Goal: Task Accomplishment & Management: Use online tool/utility

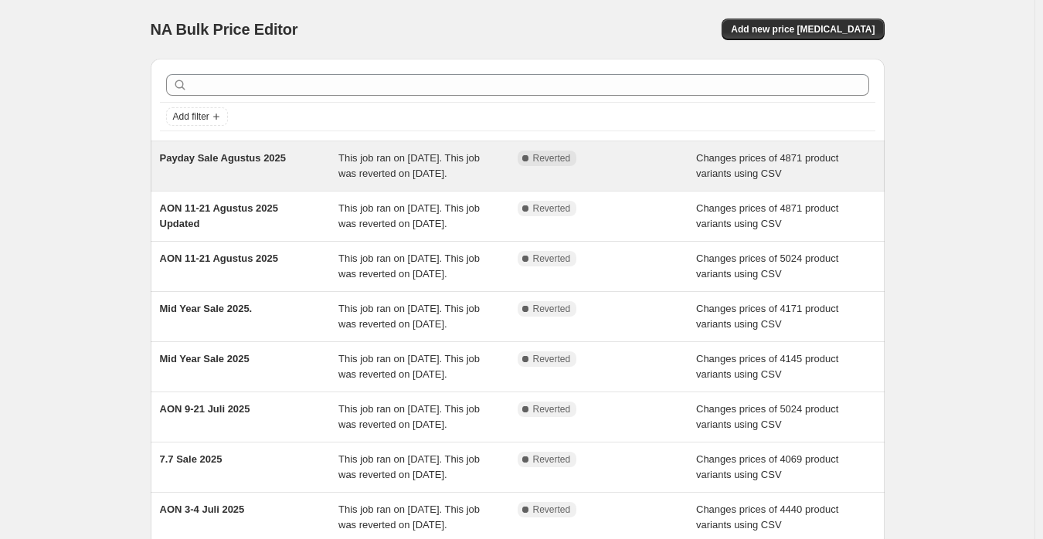
click at [559, 175] on div "Complete Reverted" at bounding box center [607, 166] width 179 height 31
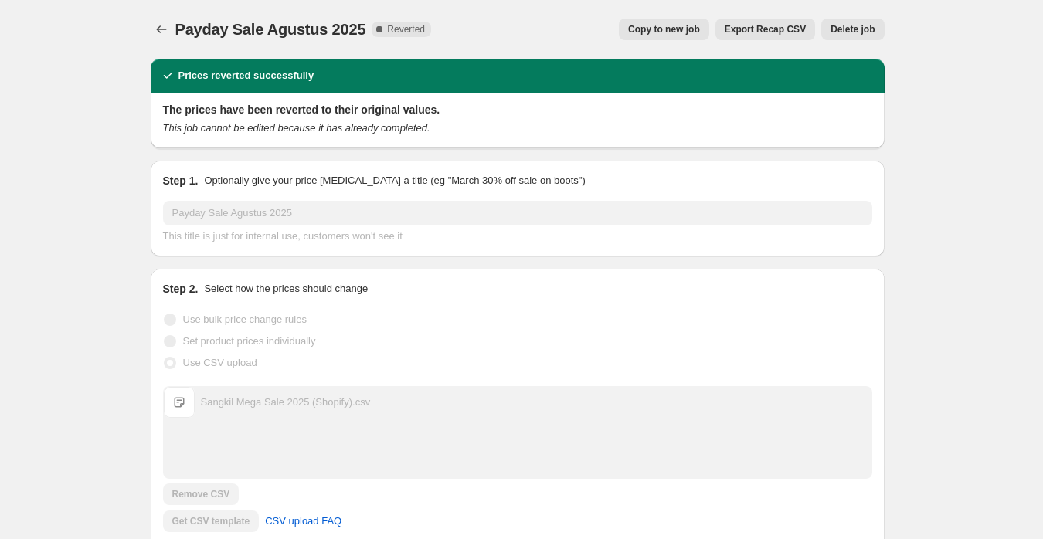
click at [692, 33] on span "Copy to new job" at bounding box center [664, 29] width 72 height 12
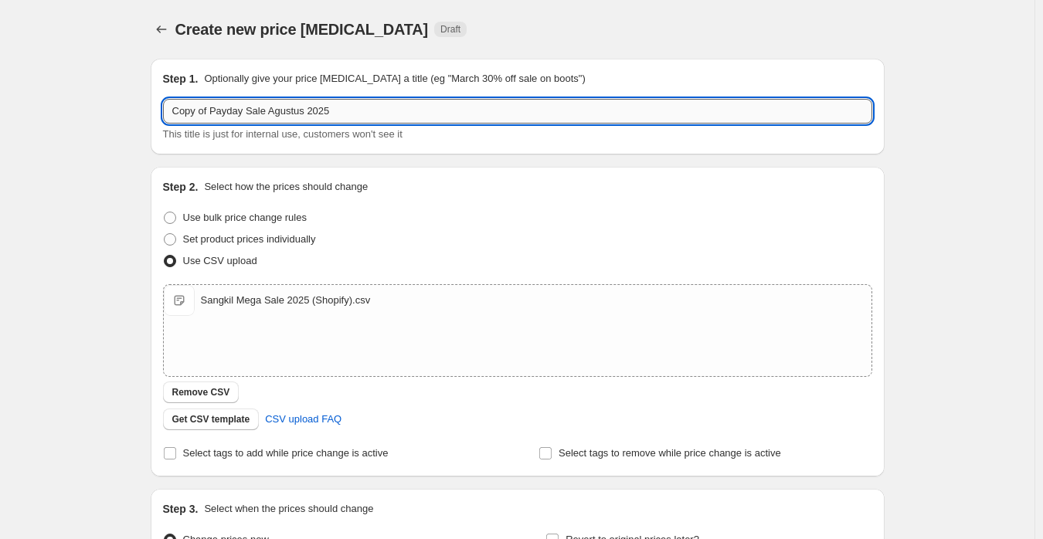
click at [398, 107] on input "Copy of Payday Sale Agustus 2025" at bounding box center [517, 111] width 709 height 25
paste input "9.9 Sale"
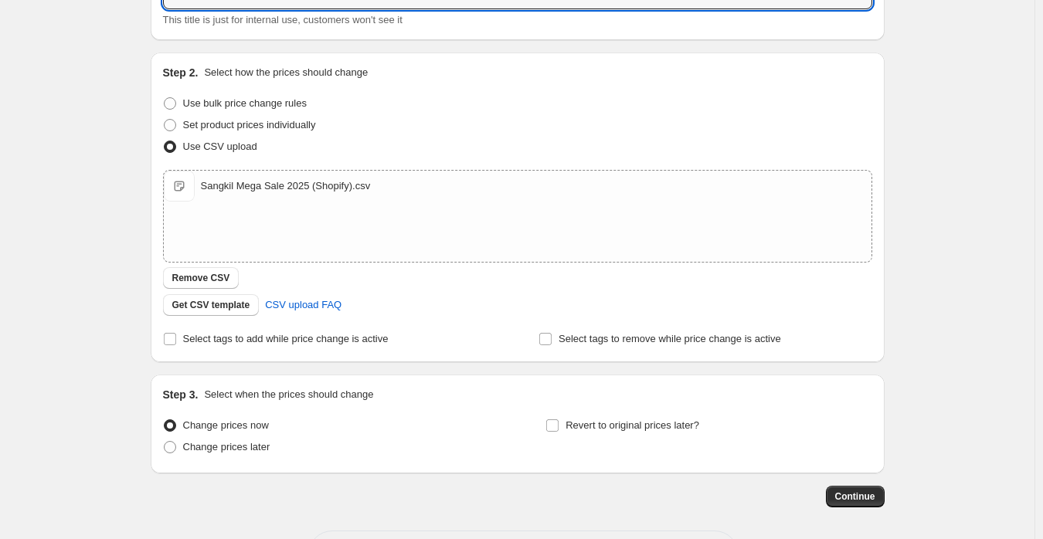
scroll to position [177, 0]
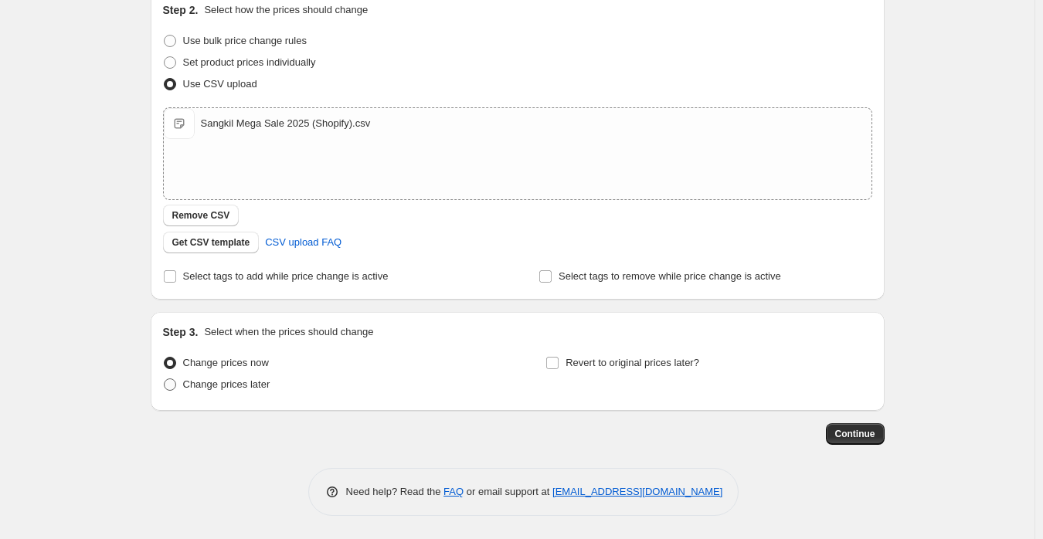
type input "9.9 Sale 2025"
click at [243, 389] on span "Change prices later" at bounding box center [226, 385] width 87 height 12
click at [165, 379] on input "Change prices later" at bounding box center [164, 379] width 1 height 1
radio input "true"
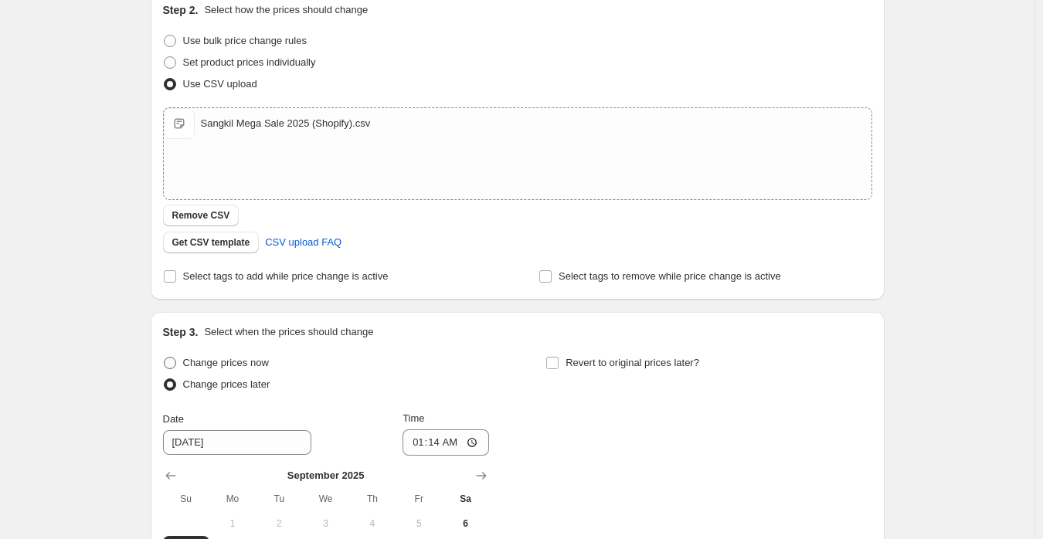
click at [239, 360] on span "Change prices now" at bounding box center [226, 363] width 86 height 12
click at [165, 358] on input "Change prices now" at bounding box center [164, 357] width 1 height 1
radio input "true"
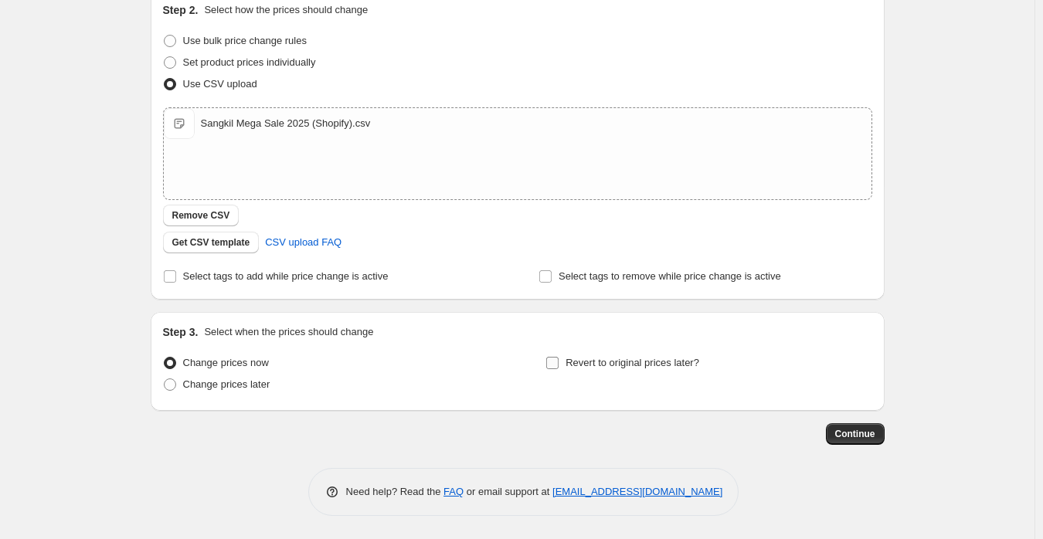
click at [603, 362] on span "Revert to original prices later?" at bounding box center [633, 363] width 134 height 12
click at [559, 362] on input "Revert to original prices later?" at bounding box center [552, 363] width 12 height 12
checkbox input "true"
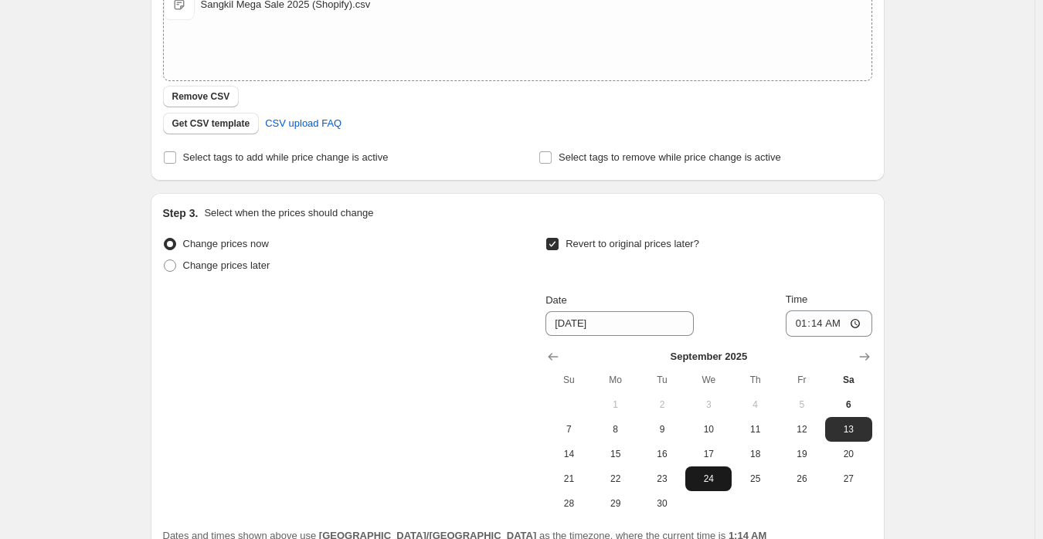
scroll to position [441, 0]
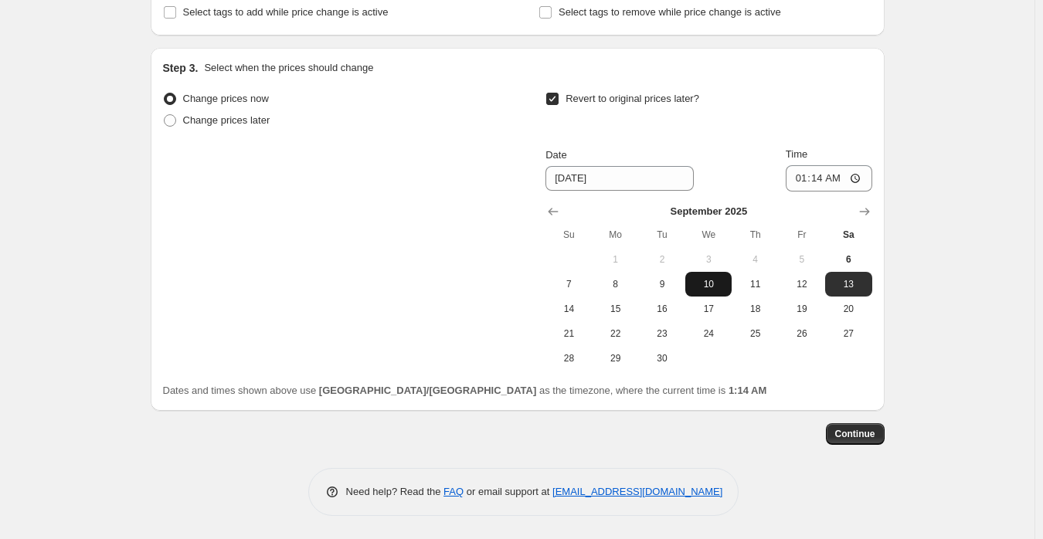
click at [714, 286] on span "10" at bounding box center [709, 284] width 34 height 12
type input "[DATE]"
click at [800, 179] on input "01:14" at bounding box center [829, 178] width 87 height 26
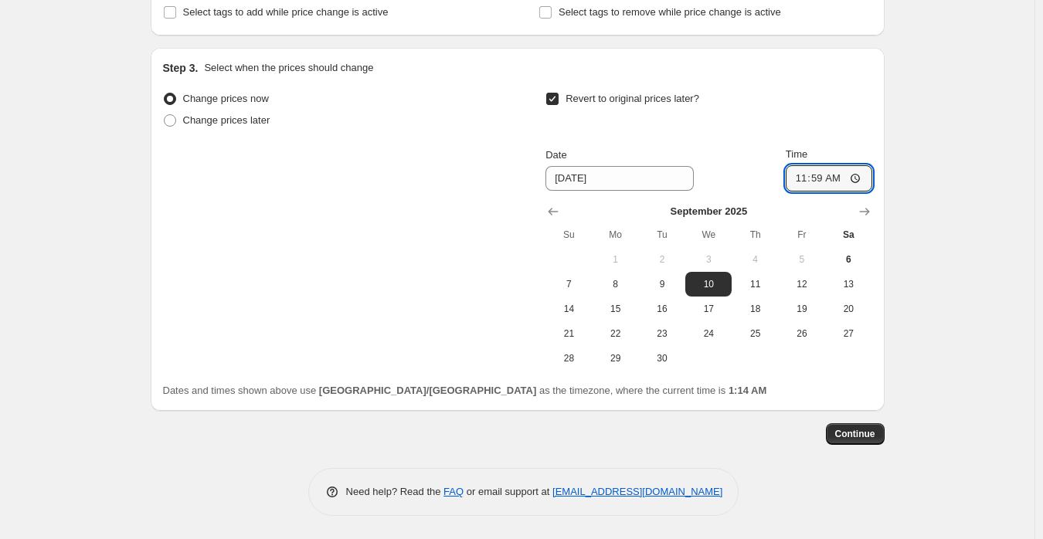
type input "23:59"
click at [1022, 212] on div "Create new price [MEDICAL_DATA]. This page is ready Create new price [MEDICAL_D…" at bounding box center [517, 49] width 1035 height 981
click at [865, 435] on span "Continue" at bounding box center [855, 434] width 40 height 12
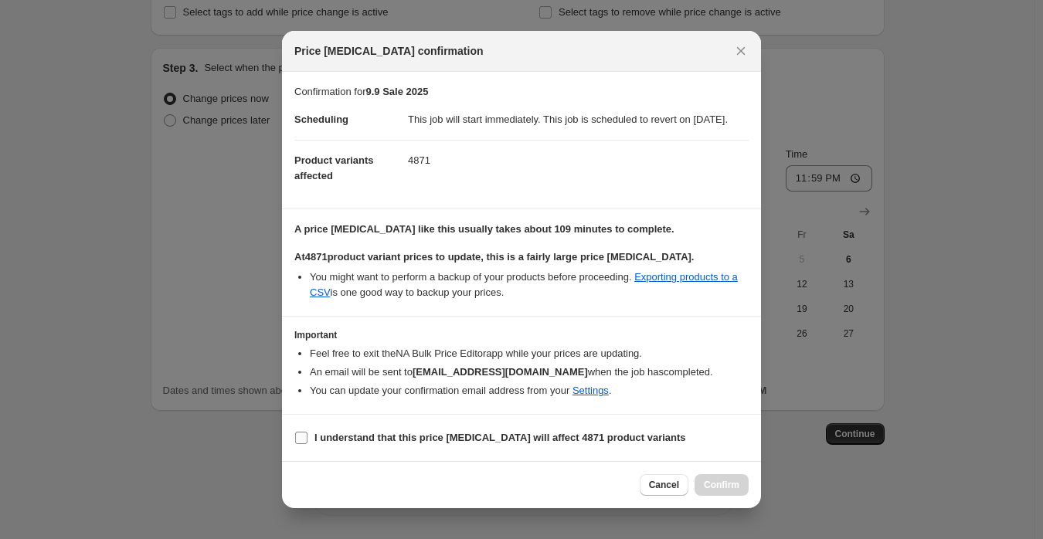
scroll to position [1, 0]
click at [384, 440] on b "I understand that this price [MEDICAL_DATA] will affect 4871 product variants" at bounding box center [500, 438] width 372 height 12
click at [308, 440] on input "I understand that this price [MEDICAL_DATA] will affect 4871 product variants" at bounding box center [301, 438] width 12 height 12
checkbox input "true"
click at [716, 508] on div "Cancel Confirm" at bounding box center [521, 484] width 479 height 47
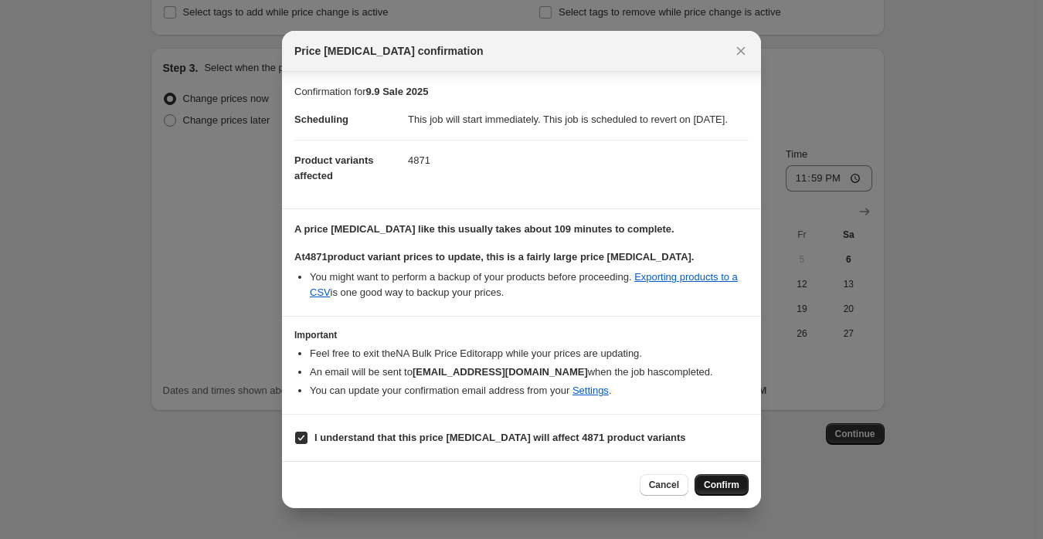
click at [727, 491] on span "Confirm" at bounding box center [722, 485] width 36 height 12
